Goal: Task Accomplishment & Management: Complete application form

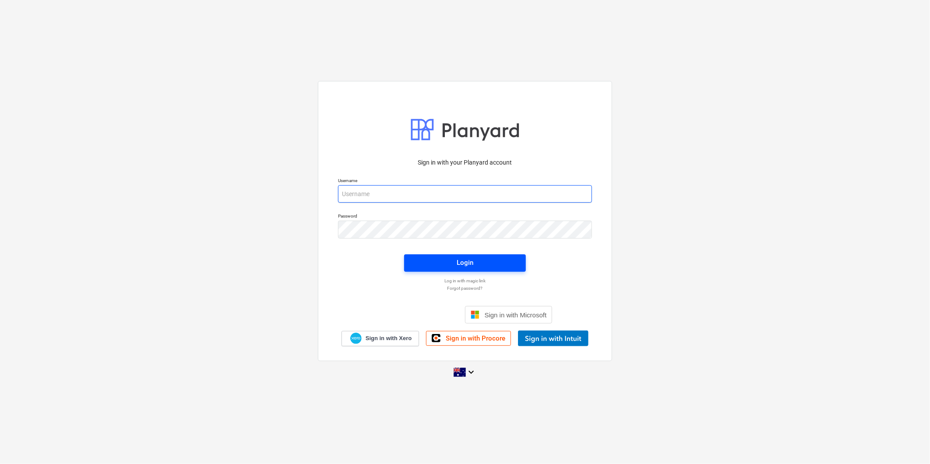
type input "[PERSON_NAME][EMAIL_ADDRESS][DOMAIN_NAME]"
click at [451, 265] on span "Login" at bounding box center [465, 262] width 101 height 11
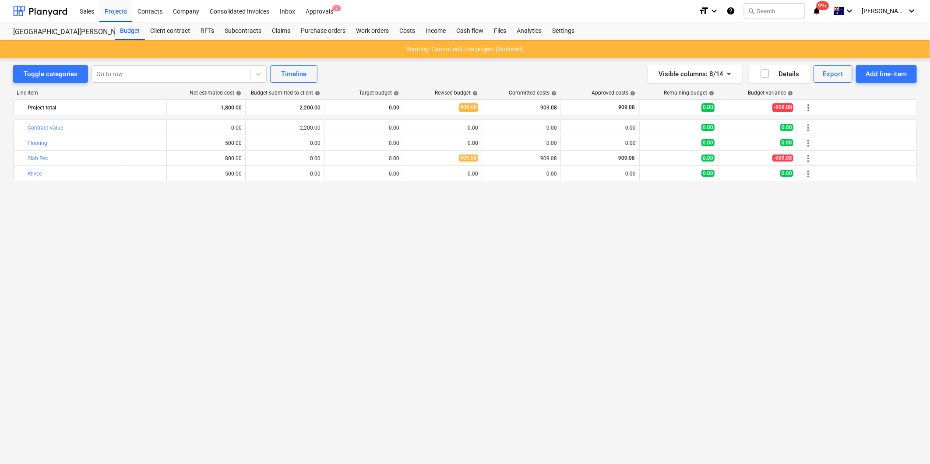
click at [176, 268] on div "bar_chart Contract Value edit 0.00 edit 2,200.00 edit 0.00 edit 0.00 0.00 0.00 …" at bounding box center [465, 274] width 904 height 308
click at [313, 11] on div "Approvals 7" at bounding box center [319, 11] width 38 height 22
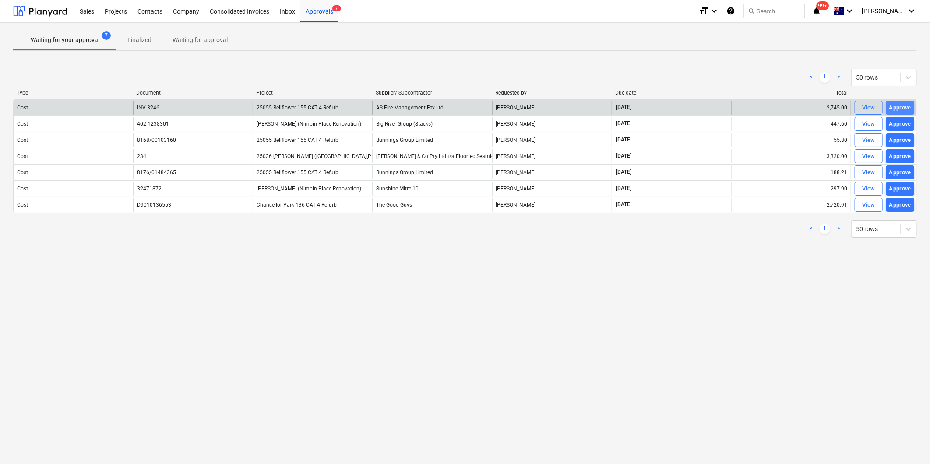
click at [896, 108] on div "Approve" at bounding box center [900, 108] width 22 height 10
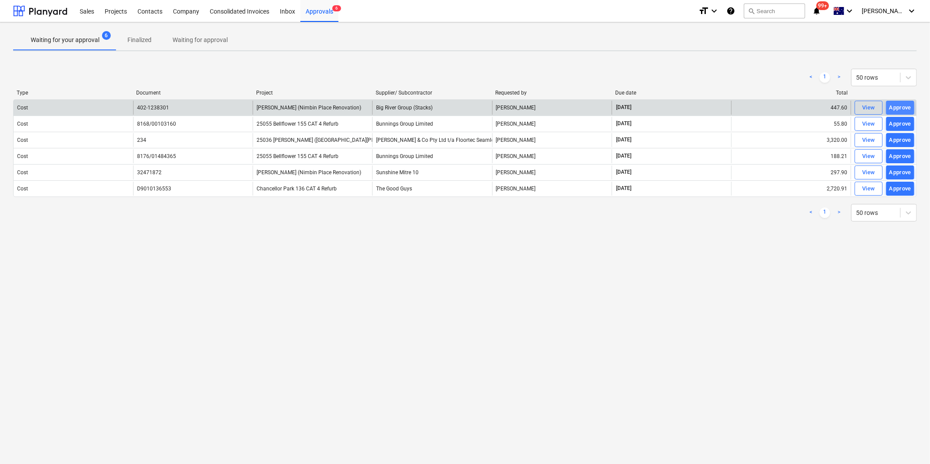
click at [900, 107] on div "Approve" at bounding box center [900, 108] width 22 height 10
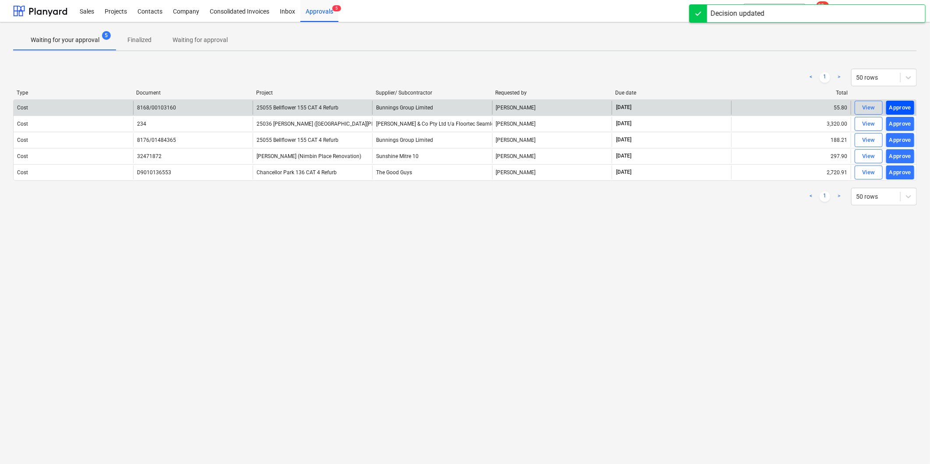
click at [901, 107] on div "Approve" at bounding box center [900, 108] width 22 height 10
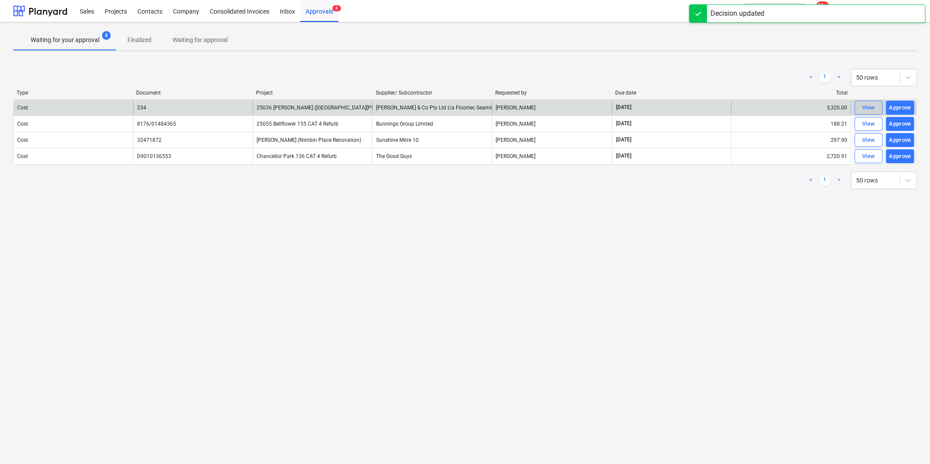
click at [867, 108] on div "View" at bounding box center [868, 108] width 13 height 10
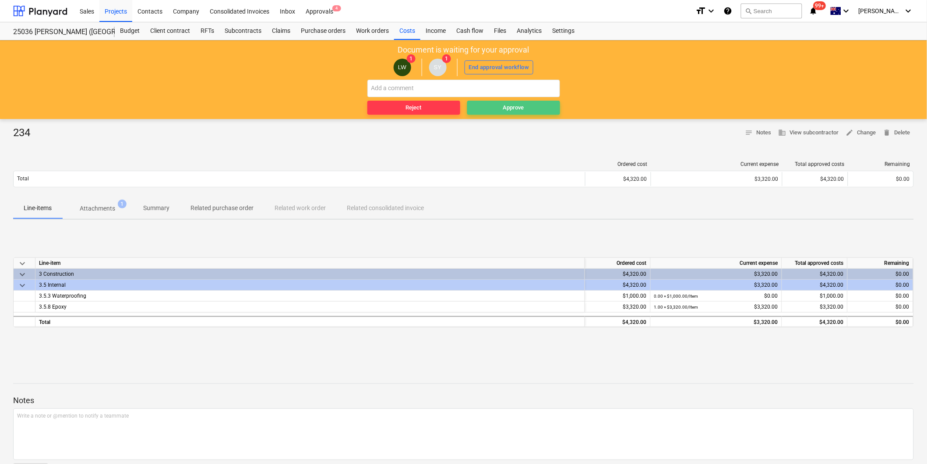
click at [515, 110] on div "Approve" at bounding box center [513, 108] width 21 height 10
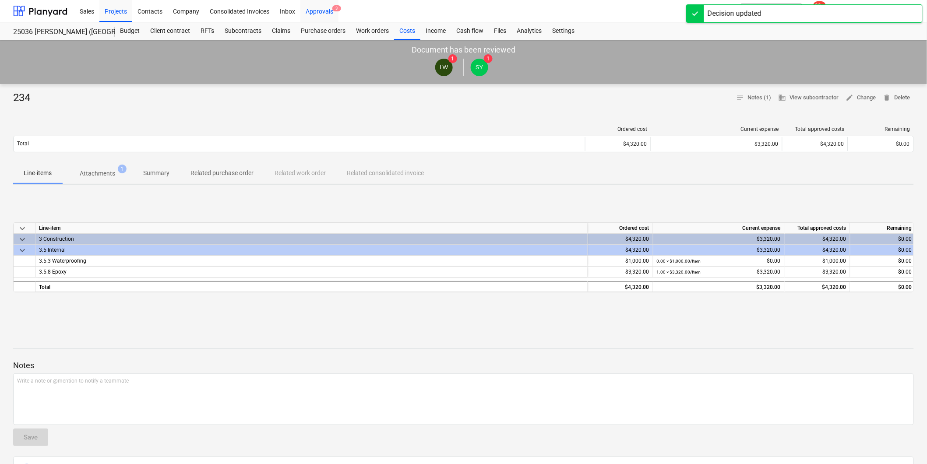
click at [320, 10] on div "Approvals 3" at bounding box center [319, 11] width 38 height 22
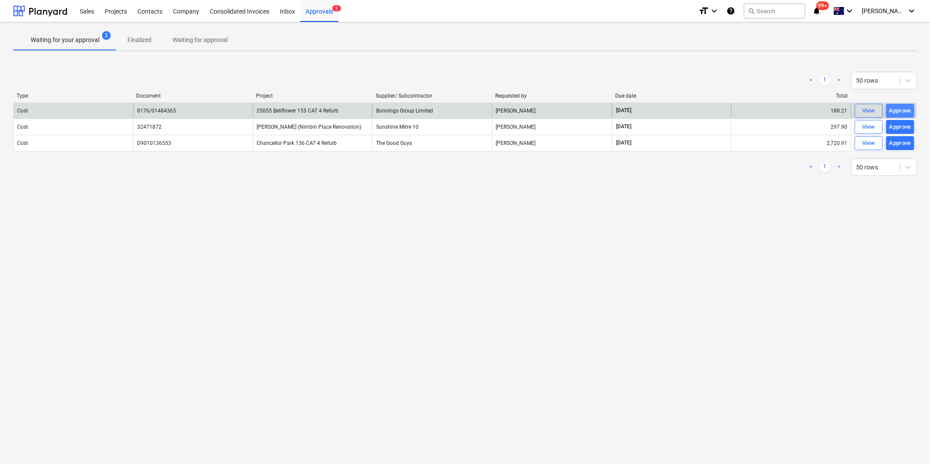
click at [905, 109] on div "Approve" at bounding box center [900, 111] width 22 height 10
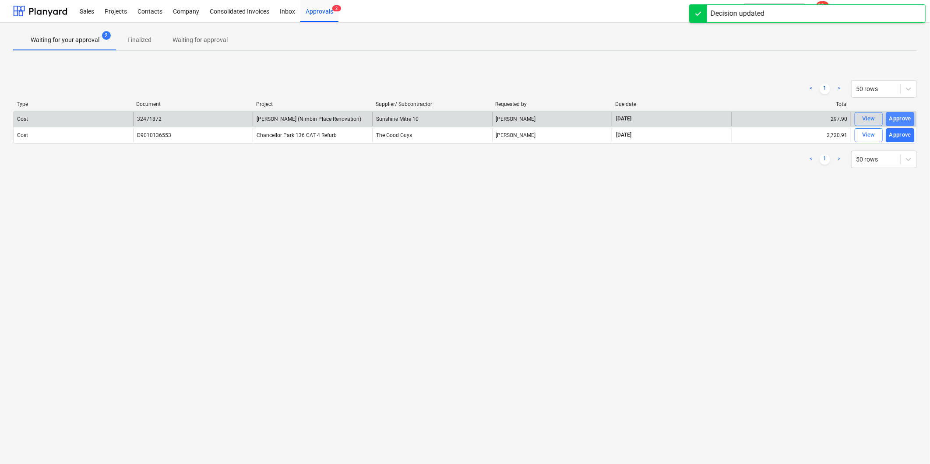
click at [899, 119] on div "Approve" at bounding box center [900, 119] width 22 height 10
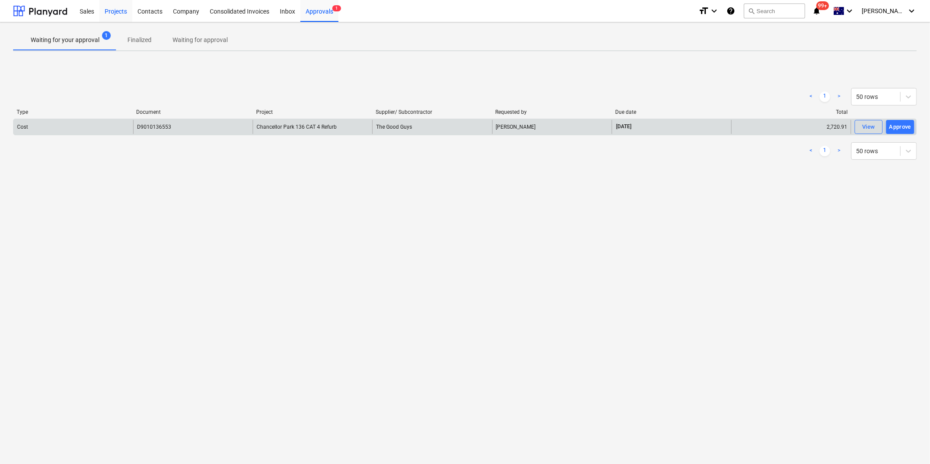
click at [117, 12] on div "Projects" at bounding box center [115, 11] width 33 height 22
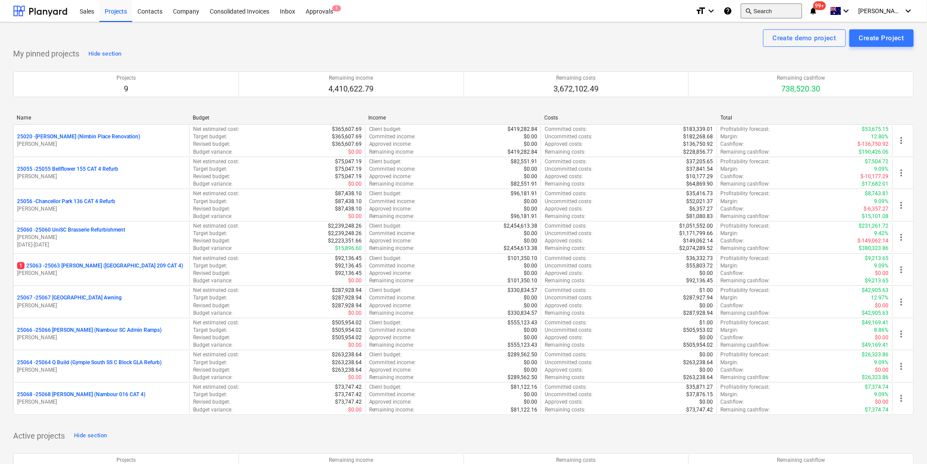
click at [752, 9] on span "search" at bounding box center [748, 10] width 7 height 7
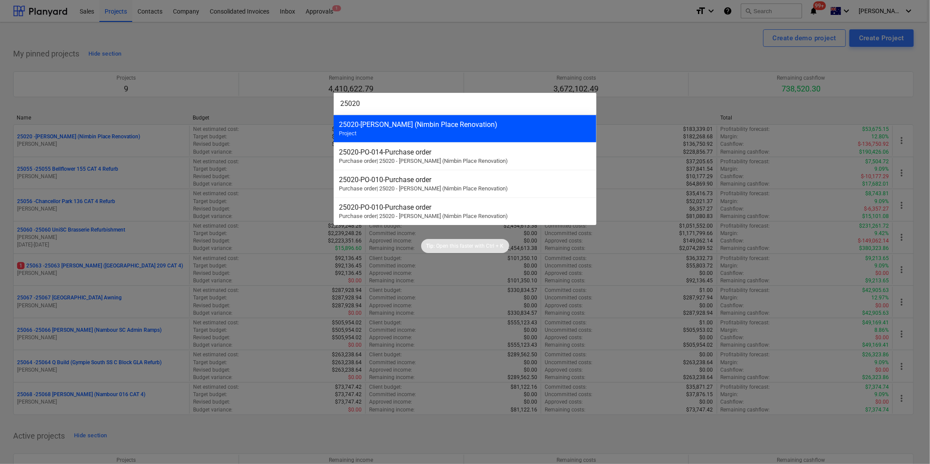
type input "25020"
click at [445, 132] on div "25020 - Patrick Lovekin (Nimbin Place Renovation) Project" at bounding box center [465, 129] width 263 height 28
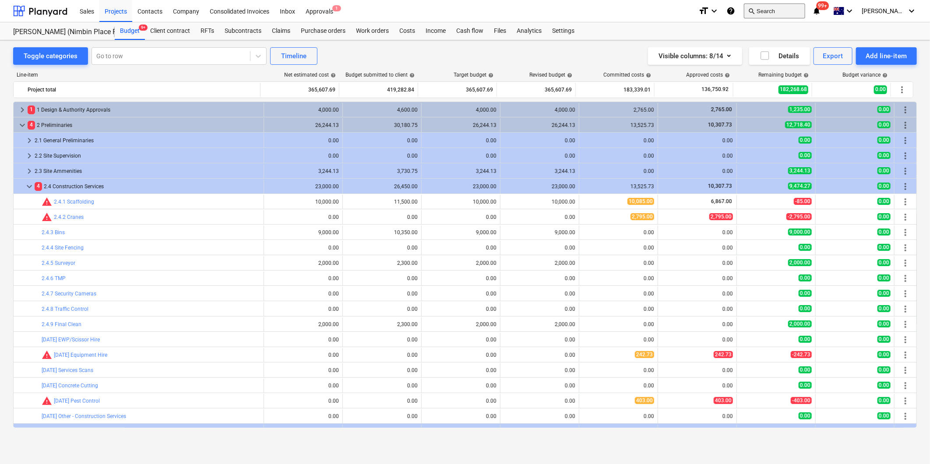
click at [786, 10] on button "search Search" at bounding box center [774, 11] width 61 height 15
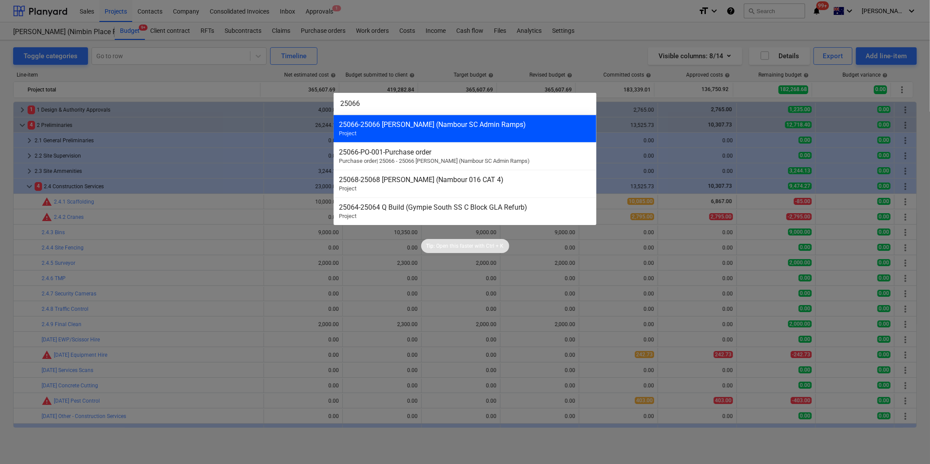
type input "25066"
click at [393, 124] on div "25066 - 25066 Thomson Ruiz (Nambour SC Admin Ramps)" at bounding box center [465, 124] width 252 height 8
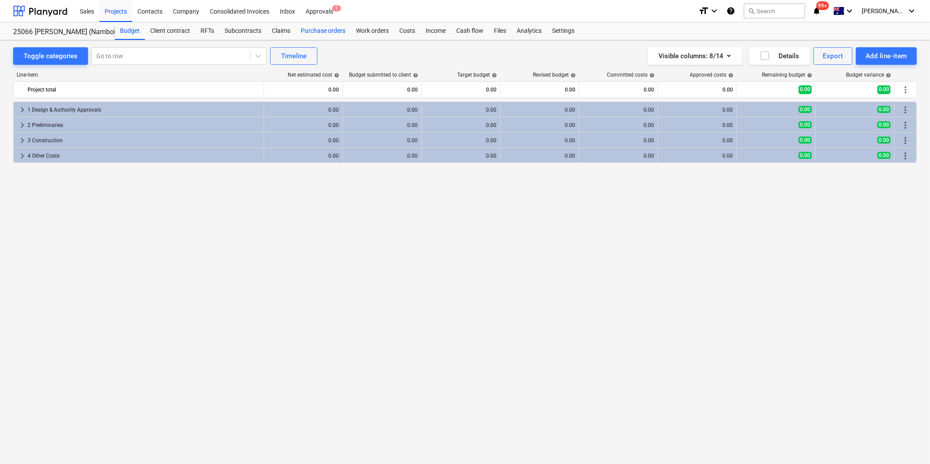
click at [320, 29] on div "Purchase orders" at bounding box center [323, 31] width 55 height 18
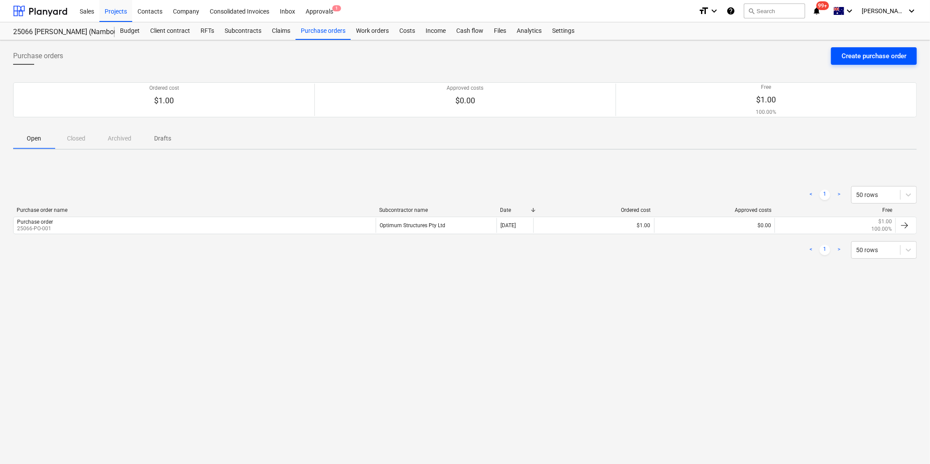
click at [866, 50] on div "Create purchase order" at bounding box center [874, 55] width 65 height 11
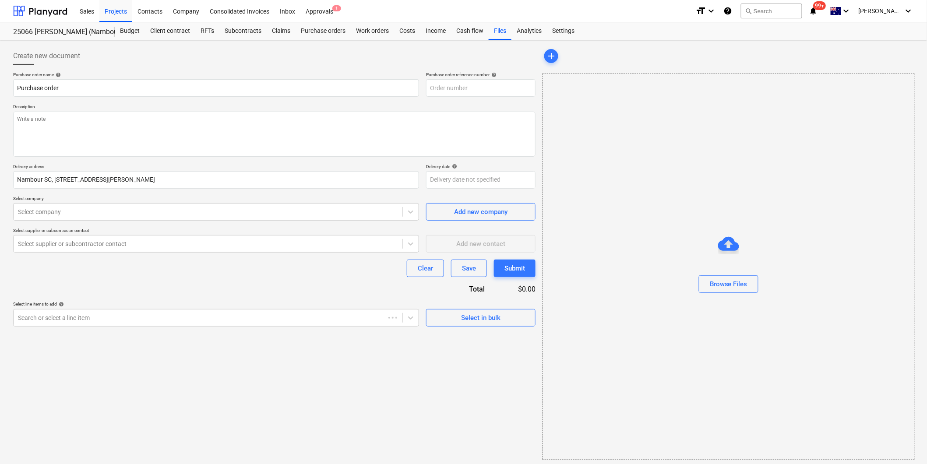
type textarea "x"
type input "25066-PO-002"
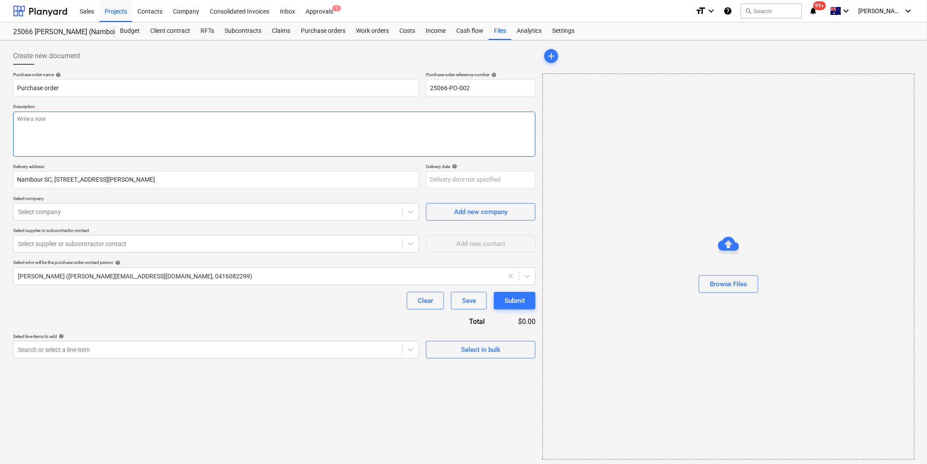
click at [41, 123] on textarea at bounding box center [274, 134] width 522 height 45
type textarea "x"
type textarea "P"
type textarea "x"
type textarea "Pa"
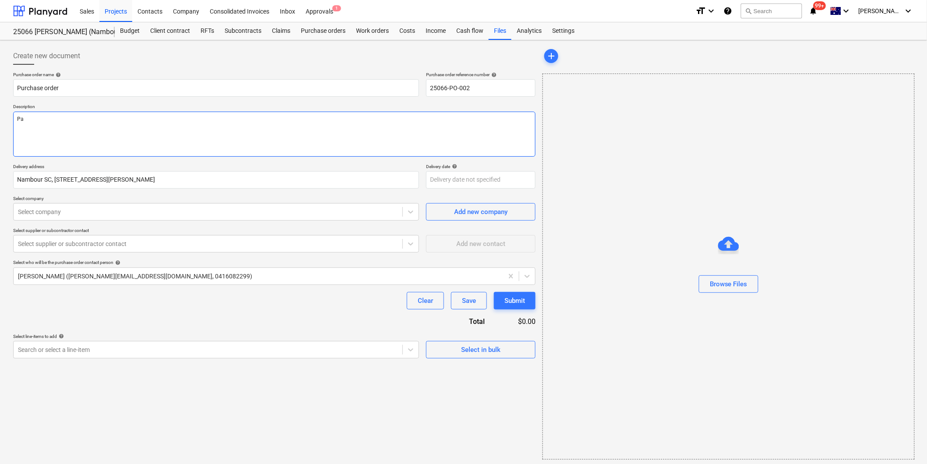
type textarea "x"
type textarea "Pay"
type textarea "x"
type textarea "Paym"
type textarea "x"
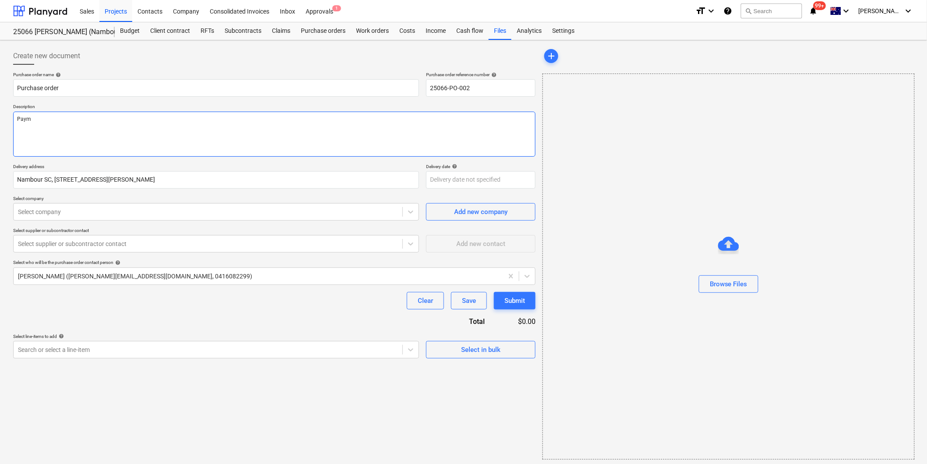
type textarea "Payme"
type textarea "x"
type textarea "Paymen"
type textarea "x"
type textarea "Payment"
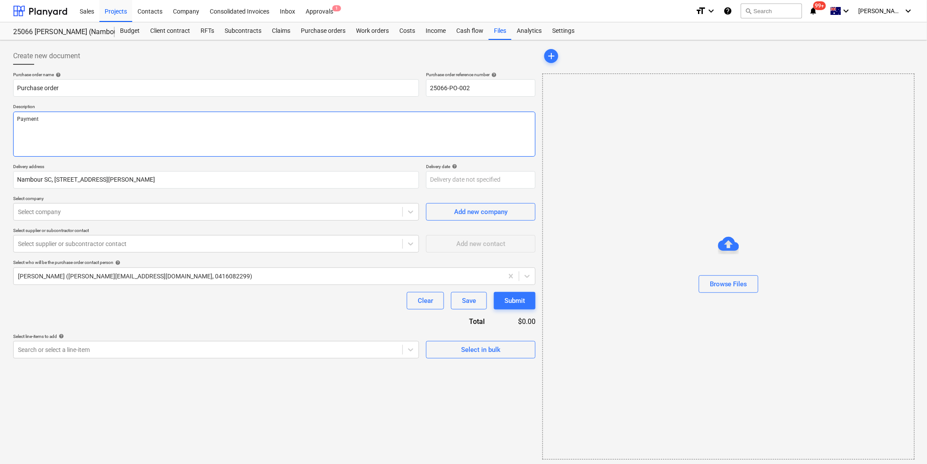
type textarea "x"
type textarea "Payment T"
type textarea "x"
type textarea "Payment Te"
type textarea "x"
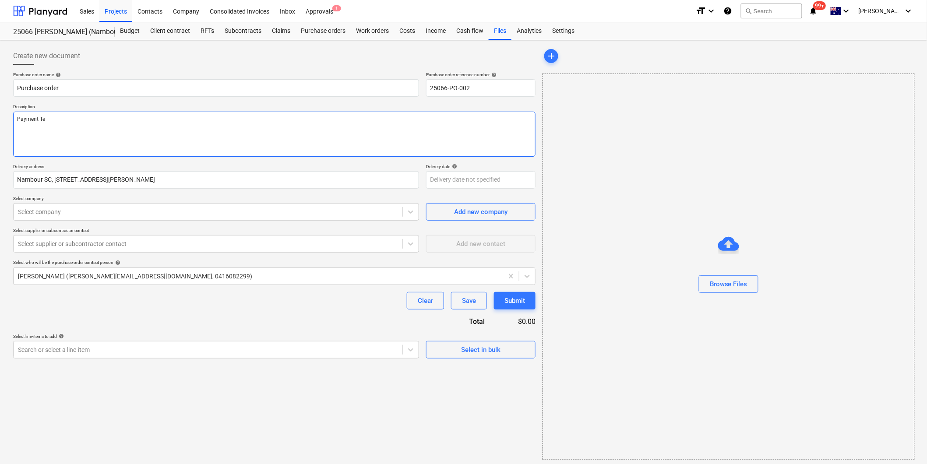
type textarea "Payment Ter"
type textarea "x"
type textarea "Payment Term"
type textarea "x"
type textarea "Payment Terms"
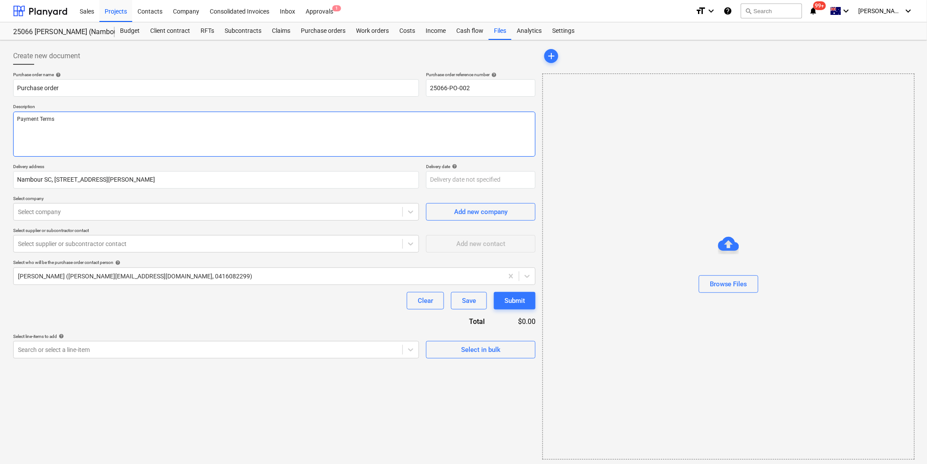
type textarea "x"
type textarea "Payment Terms:"
type textarea "x"
type textarea "Payment Terms:"
type textarea "x"
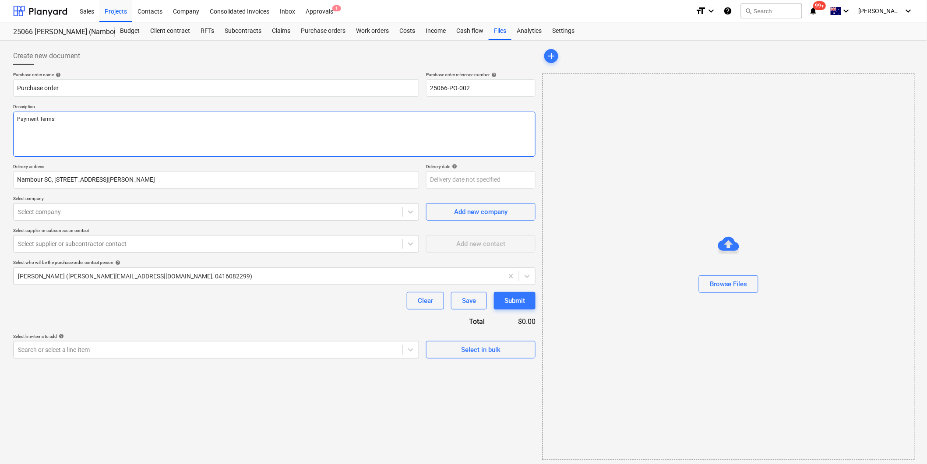
type textarea "Payment Terms: 1"
type textarea "x"
type textarea "Payment Terms: 14"
type textarea "x"
type textarea "Payment Terms: 14"
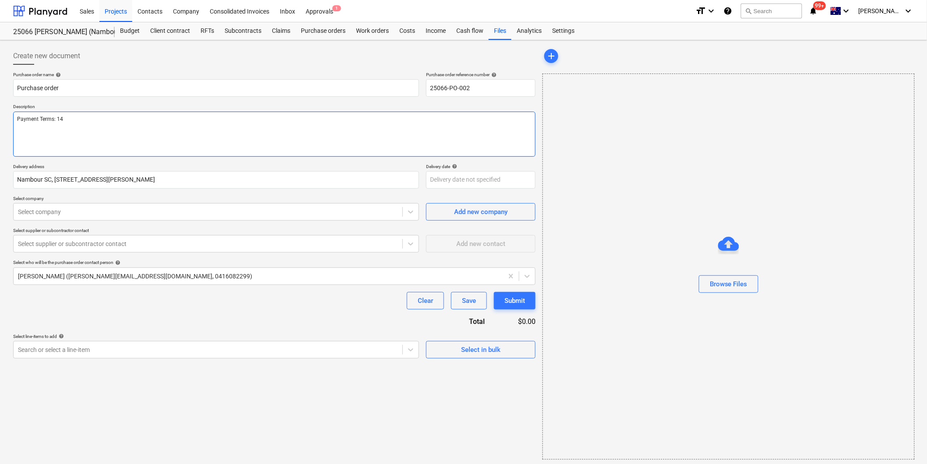
type textarea "x"
type textarea "Payment Terms: 14 d"
type textarea "x"
type textarea "Payment Terms: 14 da"
type textarea "x"
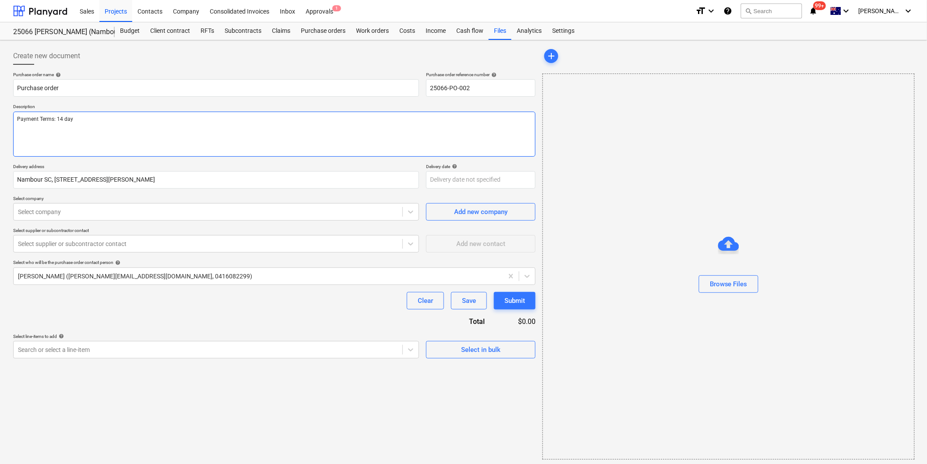
type textarea "Payment Terms: 14 days"
type textarea "x"
click at [255, 126] on textarea "Payment Terms: 14 days" at bounding box center [274, 134] width 522 height 45
type textarea "Payment Terms: 14 days"
type textarea "x"
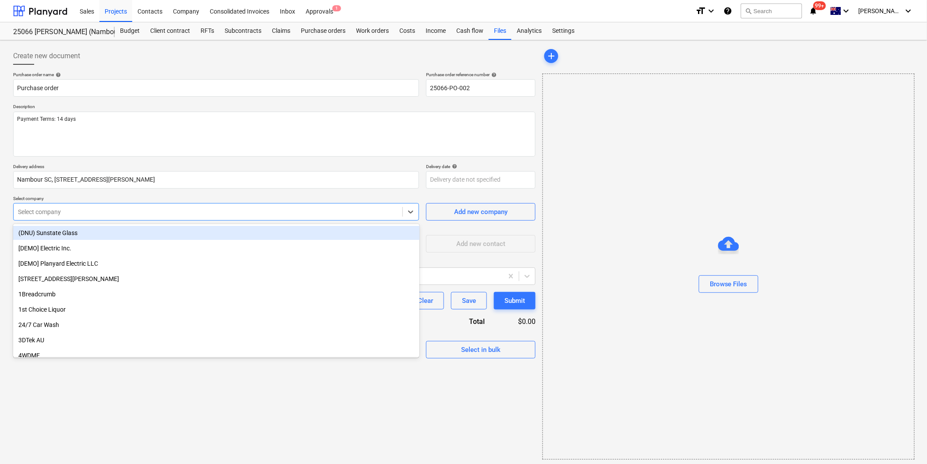
click at [114, 216] on div at bounding box center [208, 212] width 380 height 9
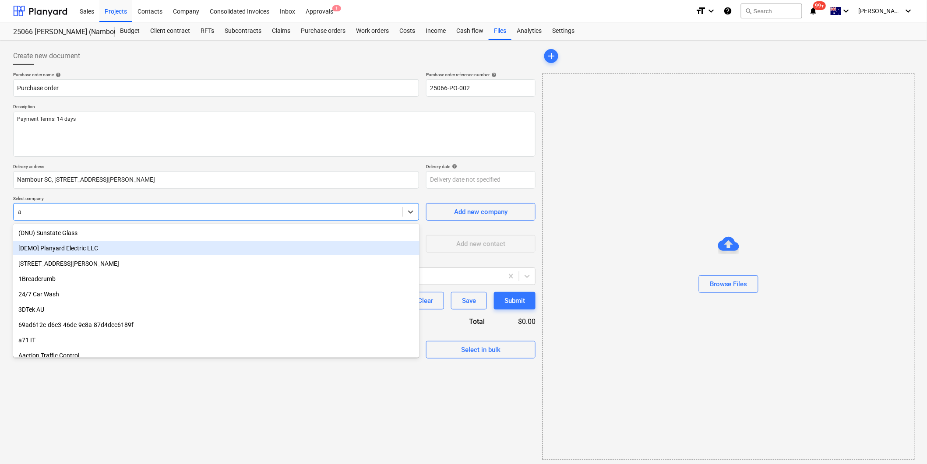
type input "az"
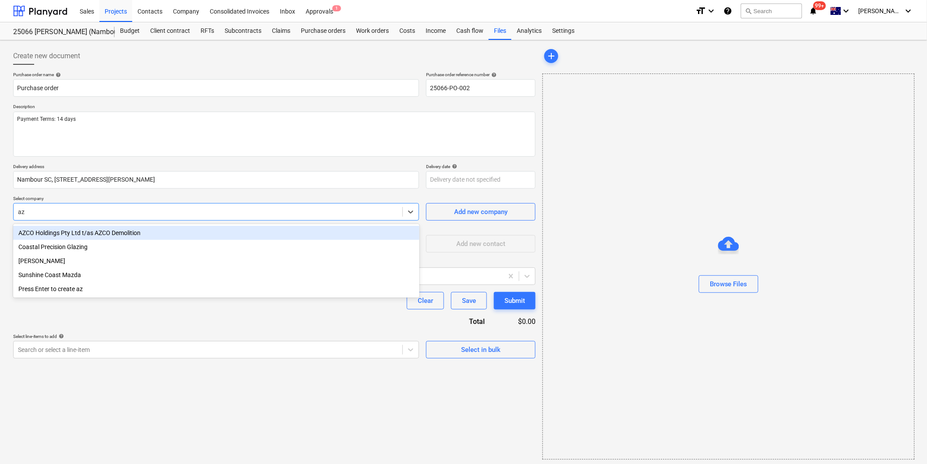
click at [66, 233] on div "AZCO Holdings Pty Ltd t/as AZCO Demolition" at bounding box center [216, 233] width 406 height 14
type textarea "x"
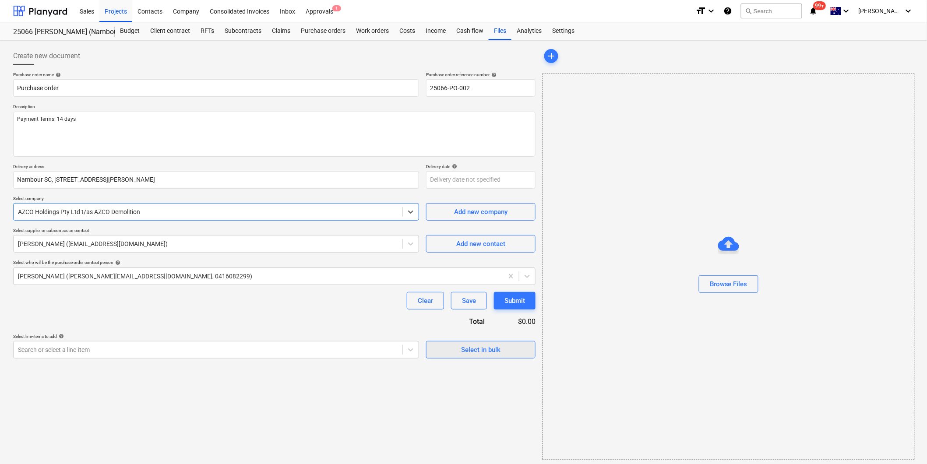
click at [491, 355] on div "Select in bulk" at bounding box center [480, 349] width 39 height 11
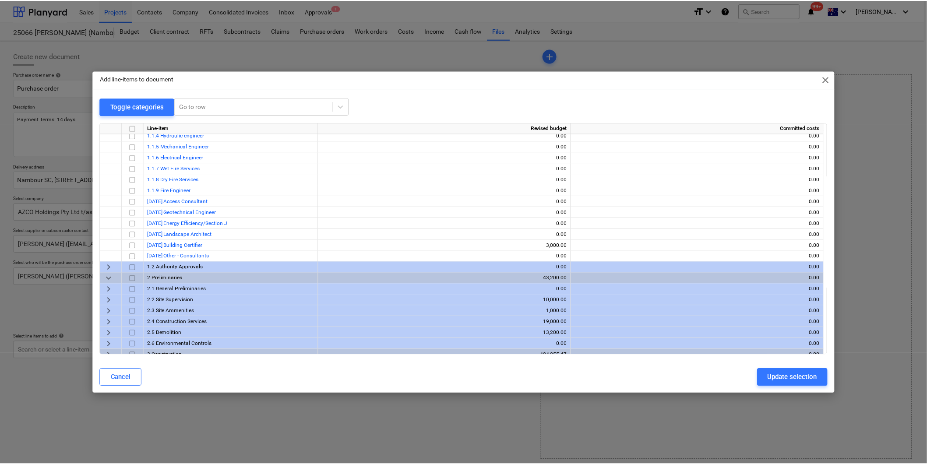
scroll to position [75, 0]
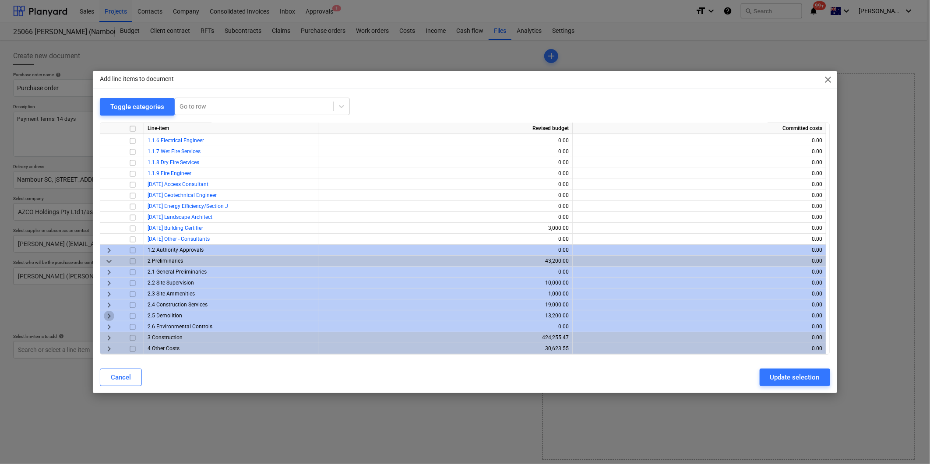
click at [109, 313] on span "keyboard_arrow_right" at bounding box center [109, 316] width 11 height 11
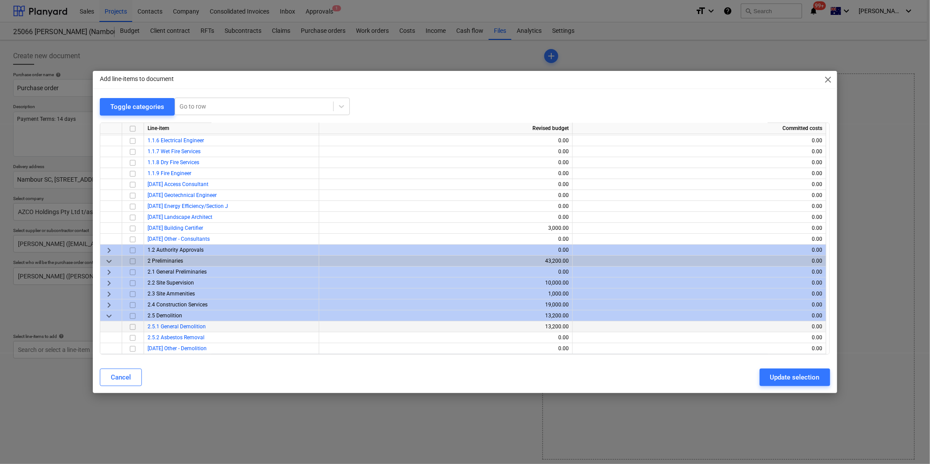
click at [126, 326] on div at bounding box center [133, 326] width 22 height 11
click at [133, 328] on input "checkbox" at bounding box center [132, 327] width 11 height 11
click at [797, 376] on div "Update selection" at bounding box center [794, 377] width 49 height 11
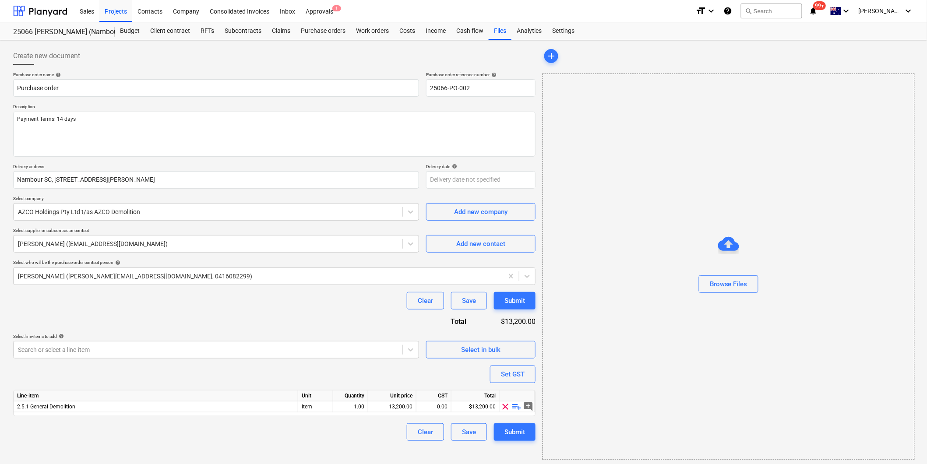
scroll to position [3, 0]
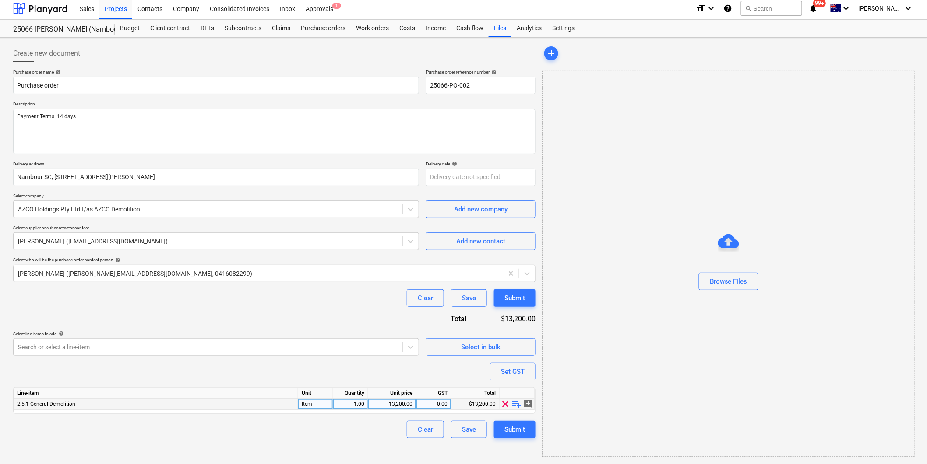
click at [518, 402] on span "playlist_add" at bounding box center [517, 404] width 11 height 11
type textarea "x"
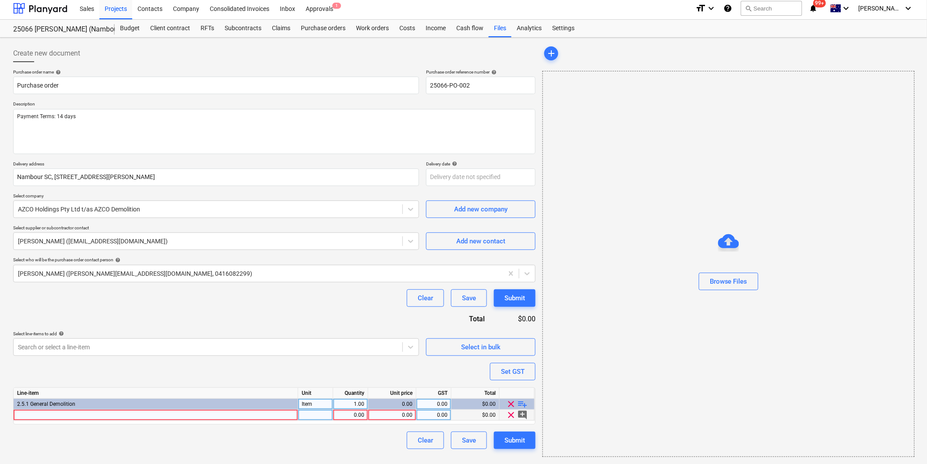
click at [74, 413] on div at bounding box center [156, 415] width 285 height 11
type input "Demolition works as per quote QU-0897"
type textarea "x"
click at [356, 415] on div "0.00" at bounding box center [351, 415] width 28 height 11
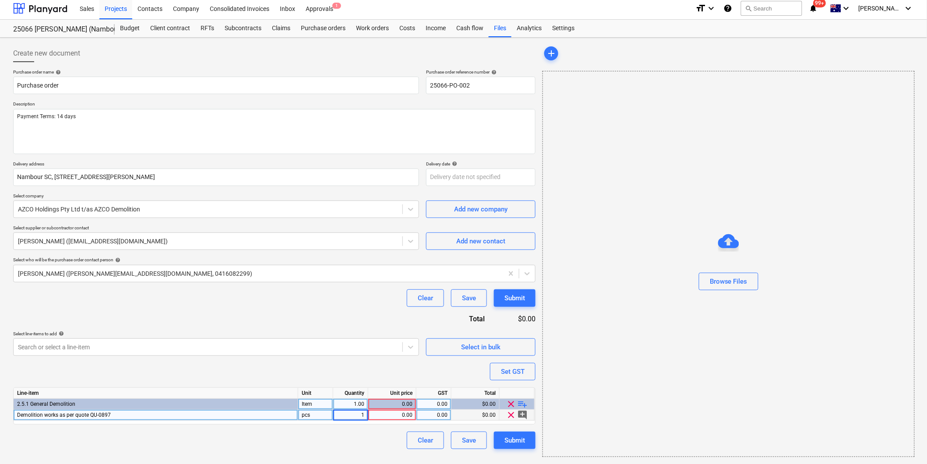
click at [399, 418] on div "0.00" at bounding box center [392, 415] width 41 height 11
type input "13200"
type textarea "x"
click at [348, 444] on div "Clear Save Submit" at bounding box center [274, 441] width 522 height 18
click at [428, 418] on div "0.00" at bounding box center [434, 415] width 28 height 11
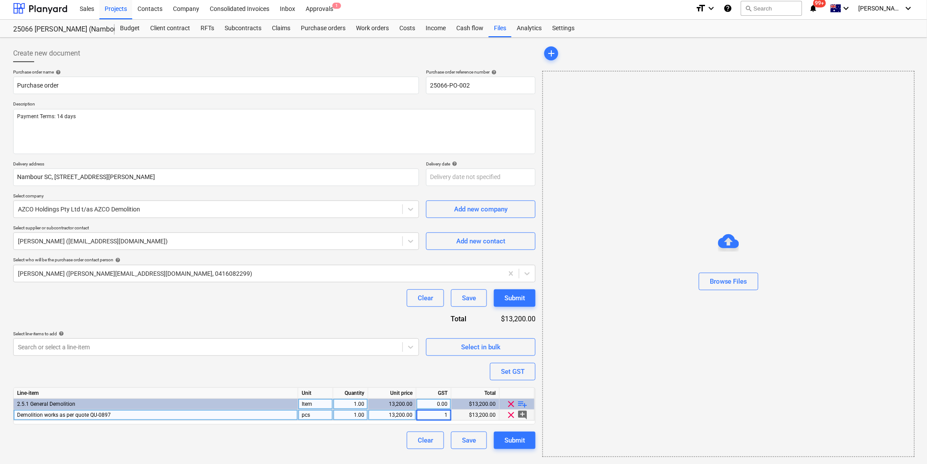
type input "10"
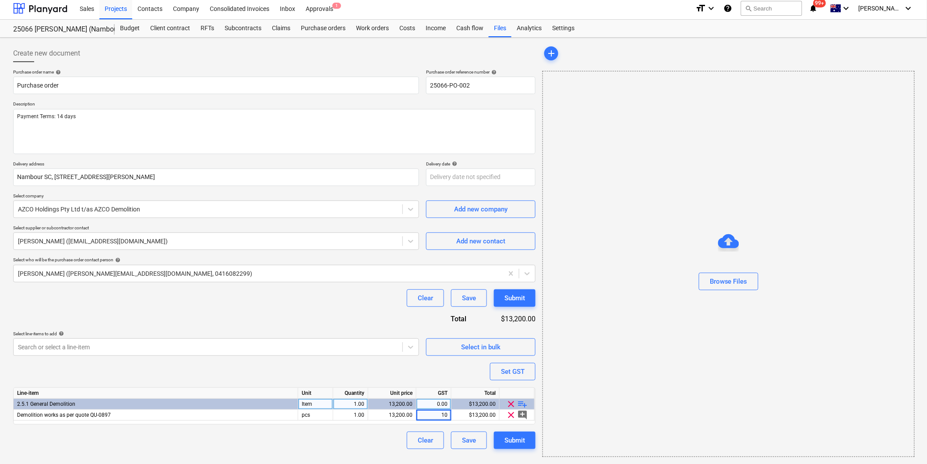
type textarea "x"
click at [373, 462] on div "Create new document Purchase order name help Purchase order Purchase order refe…" at bounding box center [463, 251] width 927 height 427
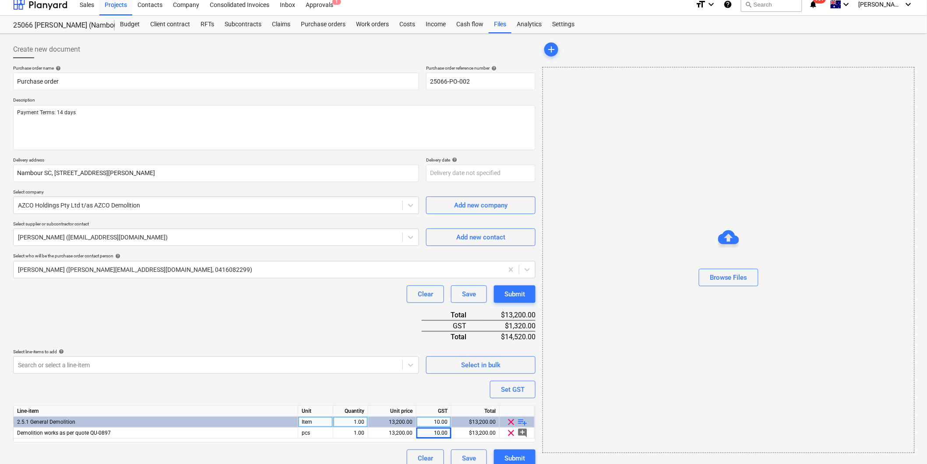
scroll to position [18, 0]
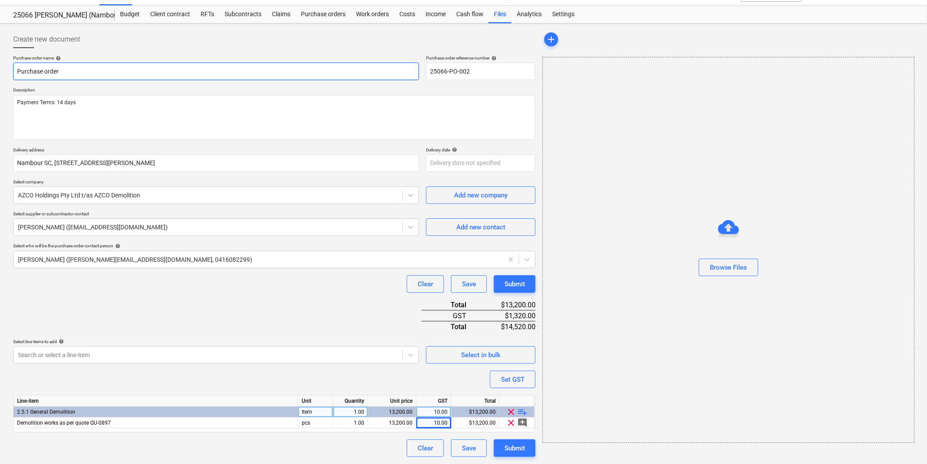
click at [73, 71] on input "Purchase order" at bounding box center [216, 72] width 406 height 18
type input "Purchase order"
type textarea "x"
type input "Purchase order -"
type textarea "x"
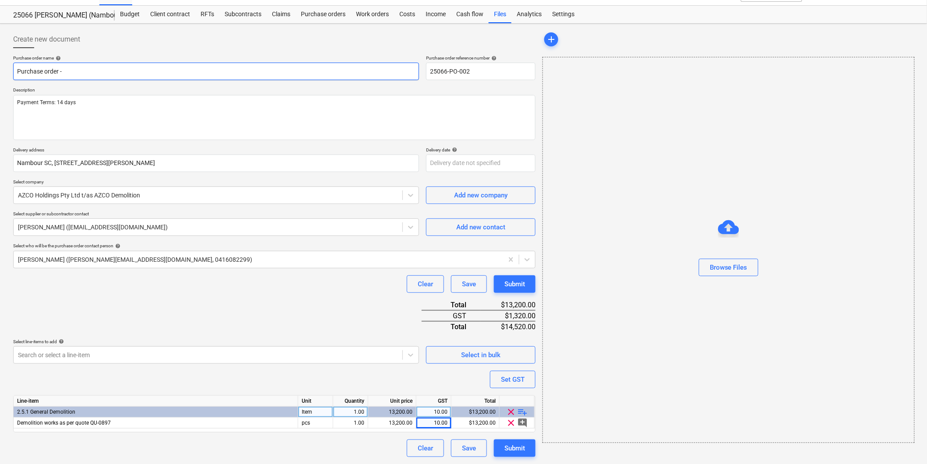
type input "Purchase order - A"
type textarea "x"
type input "Purchase order - AZ"
type textarea "x"
type input "Purchase order - AZC"
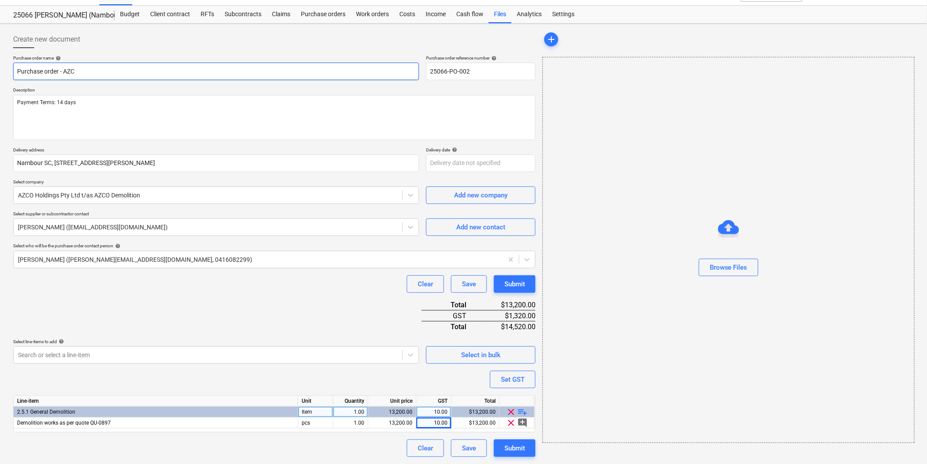
type textarea "x"
type input "Purchase order - AZCO"
click at [292, 319] on div "Purchase order name help Purchase order - AZCO Purchase order reference number …" at bounding box center [274, 256] width 522 height 402
click at [517, 450] on div "Submit" at bounding box center [515, 448] width 21 height 11
type textarea "x"
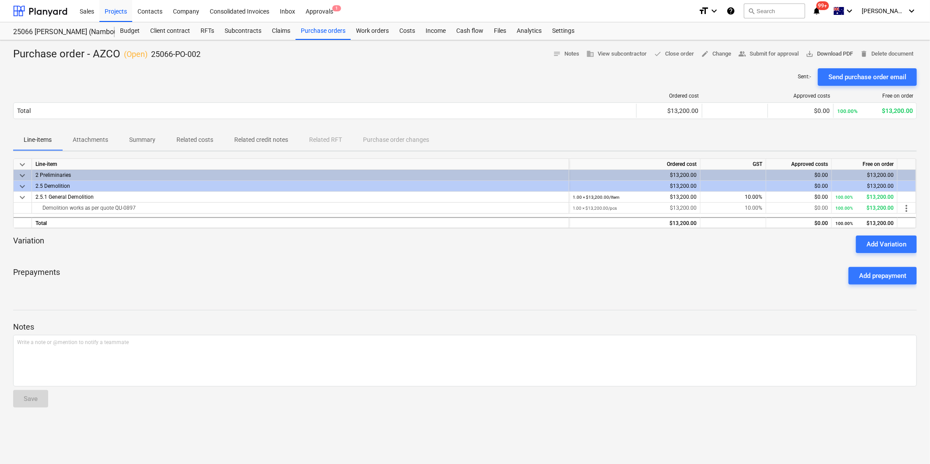
click at [835, 53] on span "save_alt Download PDF" at bounding box center [829, 54] width 47 height 10
